Goal: Information Seeking & Learning: Learn about a topic

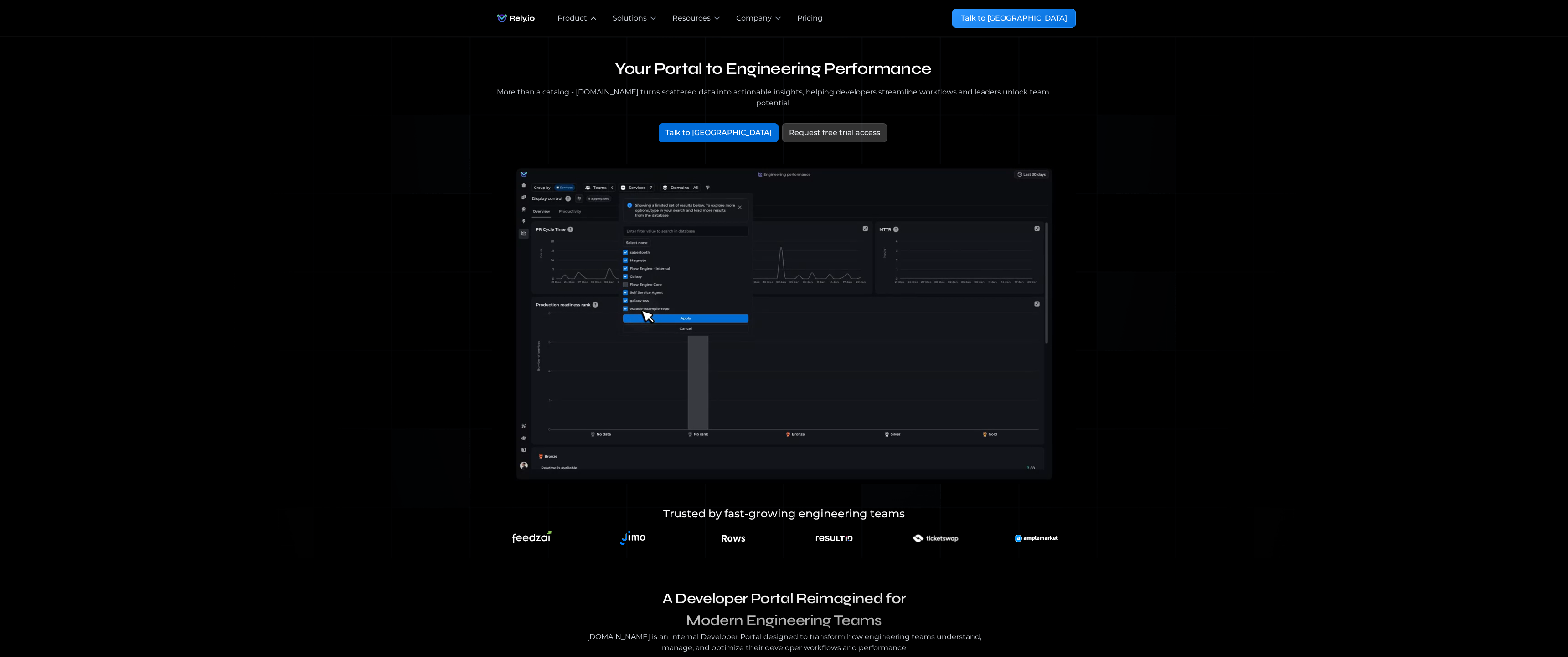
click at [568, 15] on div "Product" at bounding box center [572, 18] width 29 height 11
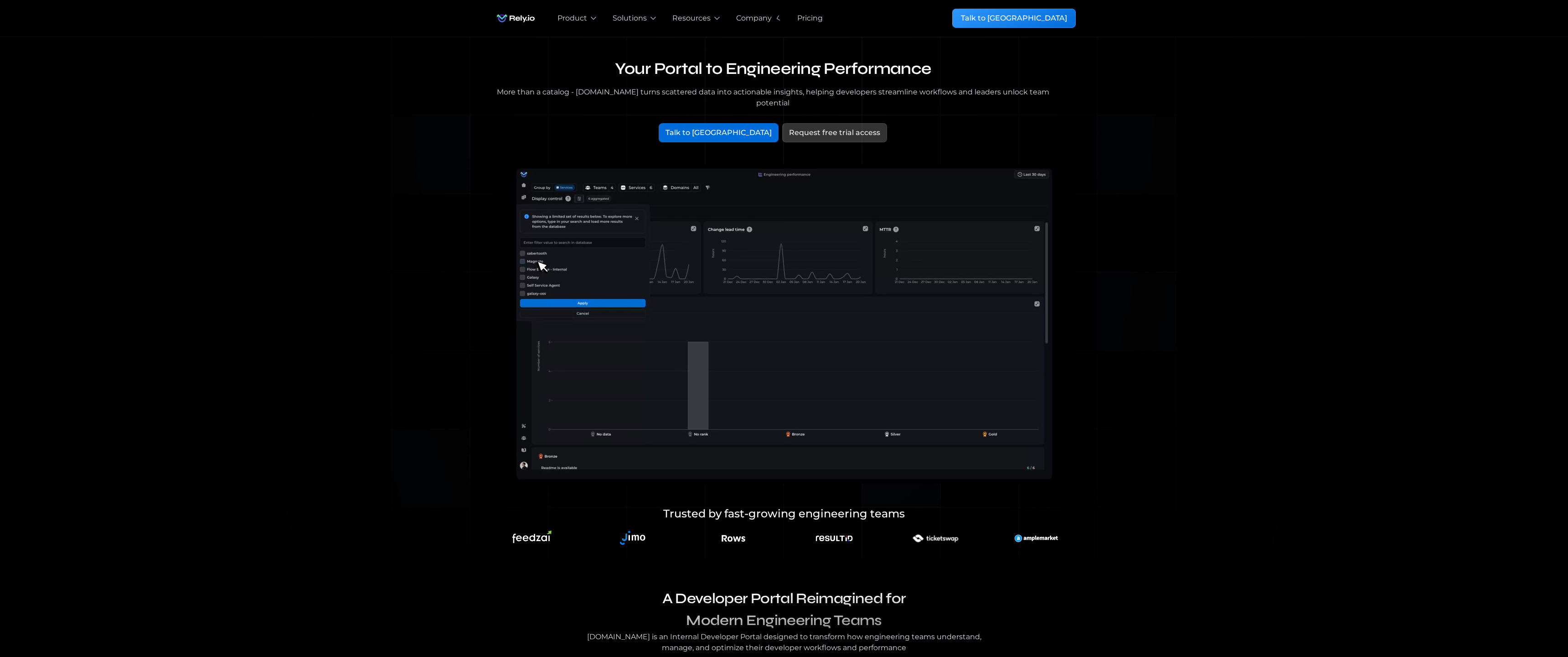
click at [811, 16] on div "Pricing" at bounding box center [810, 18] width 25 height 11
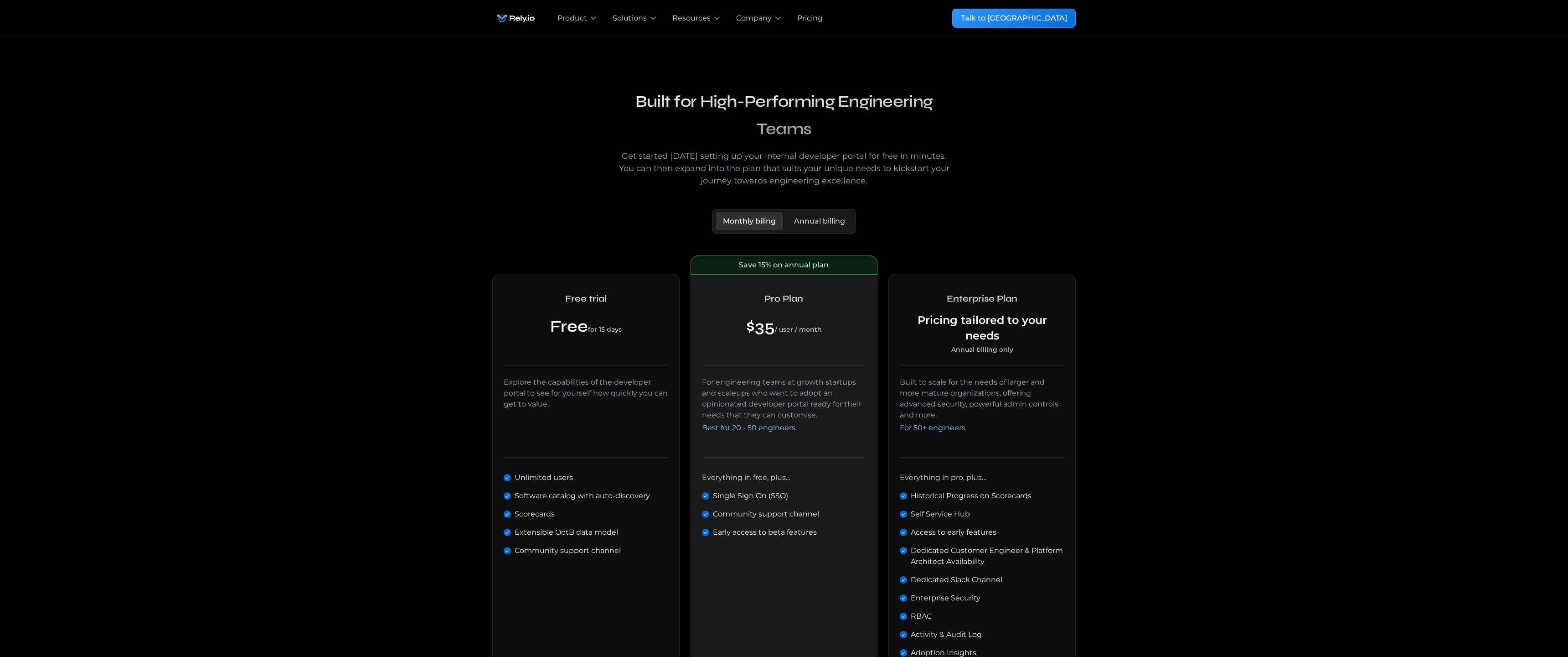
click at [517, 19] on img "home" at bounding box center [515, 18] width 47 height 18
